Goal: Communication & Community: Answer question/provide support

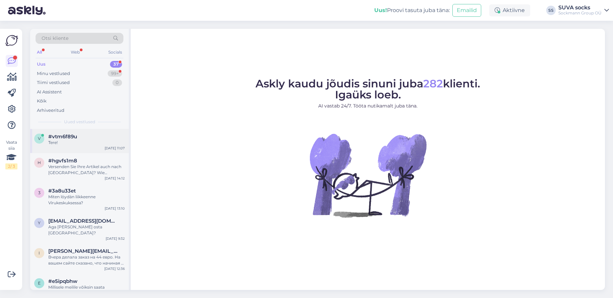
click at [62, 135] on span "#vtm6f89u" at bounding box center [62, 137] width 29 height 6
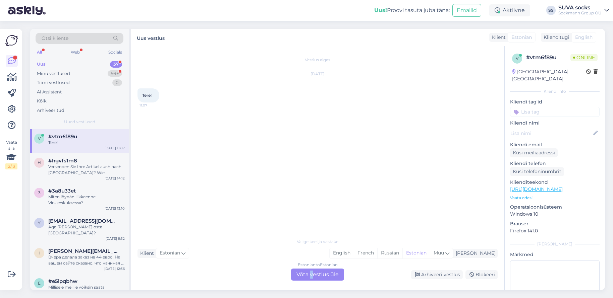
click at [312, 274] on div "Estonian to Estonian Võta vestlus üle" at bounding box center [317, 275] width 53 height 12
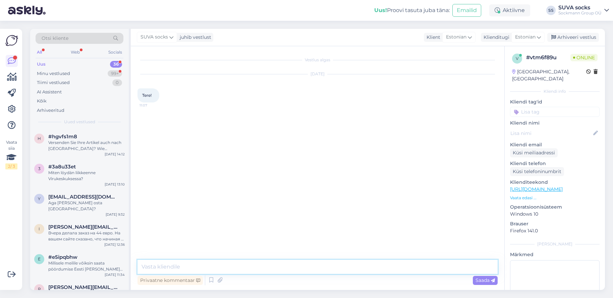
click at [196, 261] on textarea at bounding box center [317, 267] width 360 height 14
type textarea "Tere!"
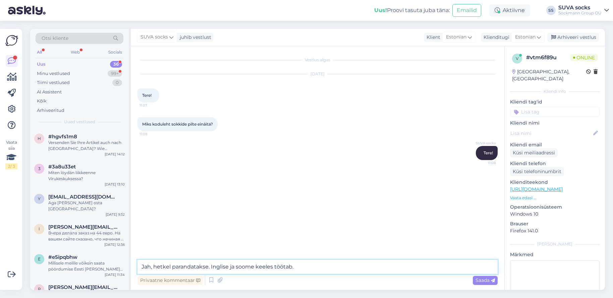
drag, startPoint x: 156, startPoint y: 265, endPoint x: 136, endPoint y: 265, distance: 20.1
click at [136, 265] on div "Vestlus algas [DATE] Tere! 11:07 Miks koduleht sokkide pilte einäita? 11:08 SUV…" at bounding box center [317, 168] width 373 height 244
click at [196, 267] on textarea "Hetkel parandatakse. Inglise ja soome keeles töötab." at bounding box center [317, 267] width 360 height 14
click at [286, 267] on textarea "Hetkel parandatakse. Inglise ja soome keeles töötab." at bounding box center [317, 267] width 360 height 14
click at [141, 267] on textarea "Hetkel parandatakse. Inglise ja soome keeles töötab :)" at bounding box center [317, 267] width 360 height 14
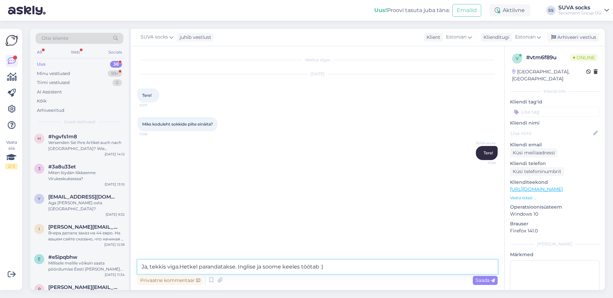
type textarea "Ja, tekkis viga. Hetkel parandatakse. Inglise ja soome keeles töötab :)"
click at [236, 267] on textarea "Ja, tekkis viga. Hetkel parandatakse. Inglise ja soome keeles töötab :)" at bounding box center [317, 267] width 360 height 14
click at [327, 268] on textarea "Ja, tekkis viga. Hetkel parandatakse. Inglise ja soome keeles töötab :)" at bounding box center [317, 267] width 360 height 14
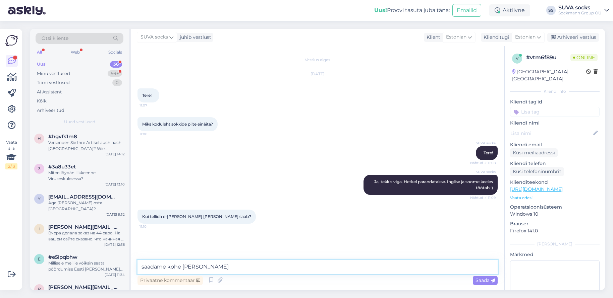
click at [144, 267] on textarea "saadame kohe [PERSON_NAME]" at bounding box center [317, 267] width 360 height 14
click at [215, 267] on textarea "Saadame kohe [PERSON_NAME]" at bounding box center [317, 267] width 360 height 14
drag, startPoint x: 182, startPoint y: 267, endPoint x: 169, endPoint y: 268, distance: 13.4
click at [169, 268] on textarea "Saadame kohe [PERSON_NAME]" at bounding box center [317, 267] width 360 height 14
type textarea "Saadame [PERSON_NAME]"
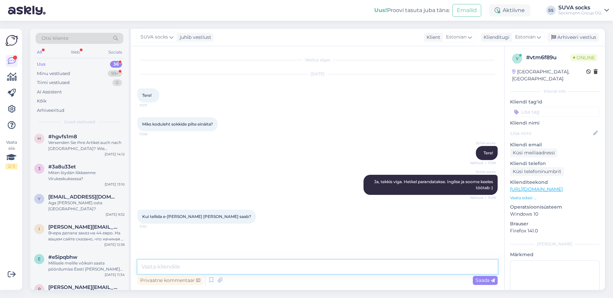
scroll to position [6, 0]
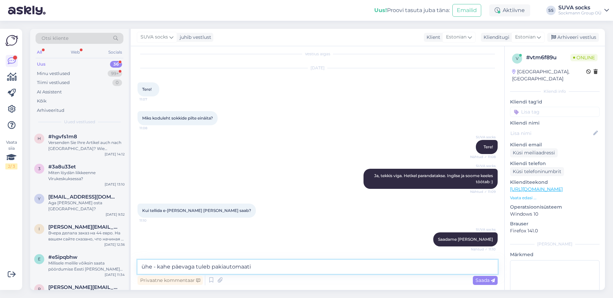
click at [140, 267] on textarea "ühe - kahe päevaga tuleb pakiautomaati" at bounding box center [317, 267] width 360 height 14
click at [155, 267] on textarea "ühe - kahe päevaga tuleb pakiautomaati" at bounding box center [317, 267] width 360 height 14
click at [265, 268] on textarea "ühe või kahe päevaga tuleb pakiautomaati" at bounding box center [317, 267] width 360 height 14
drag, startPoint x: 200, startPoint y: 267, endPoint x: 214, endPoint y: 266, distance: 14.1
click at [214, 266] on textarea "ühe või kahe päevaga tuleb pakiautomaati" at bounding box center [317, 267] width 360 height 14
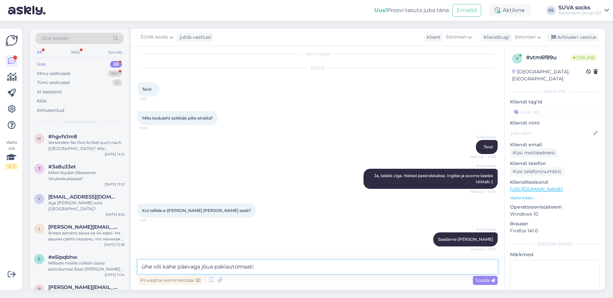
type textarea "ühe või kahe päevaga jõuab pakiautomaati"
click at [269, 266] on textarea "ühe või kahe päevaga jõuab pakiautomaati" at bounding box center [317, 267] width 360 height 14
